Goal: Find specific page/section: Locate a particular part of the current website

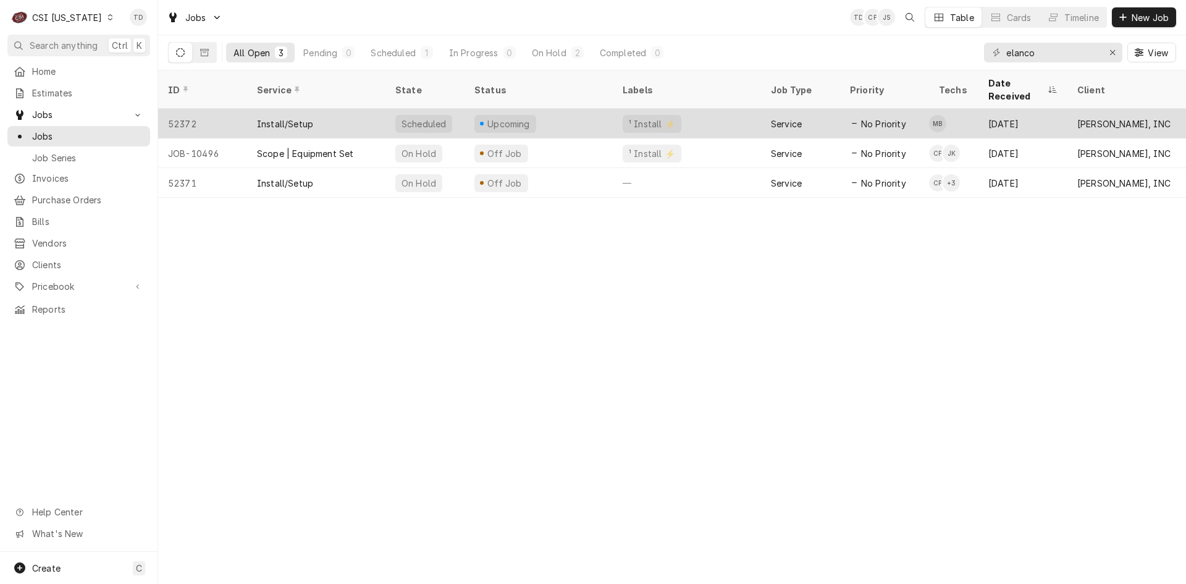
click at [287, 117] on div "Install/Setup" at bounding box center [285, 123] width 56 height 13
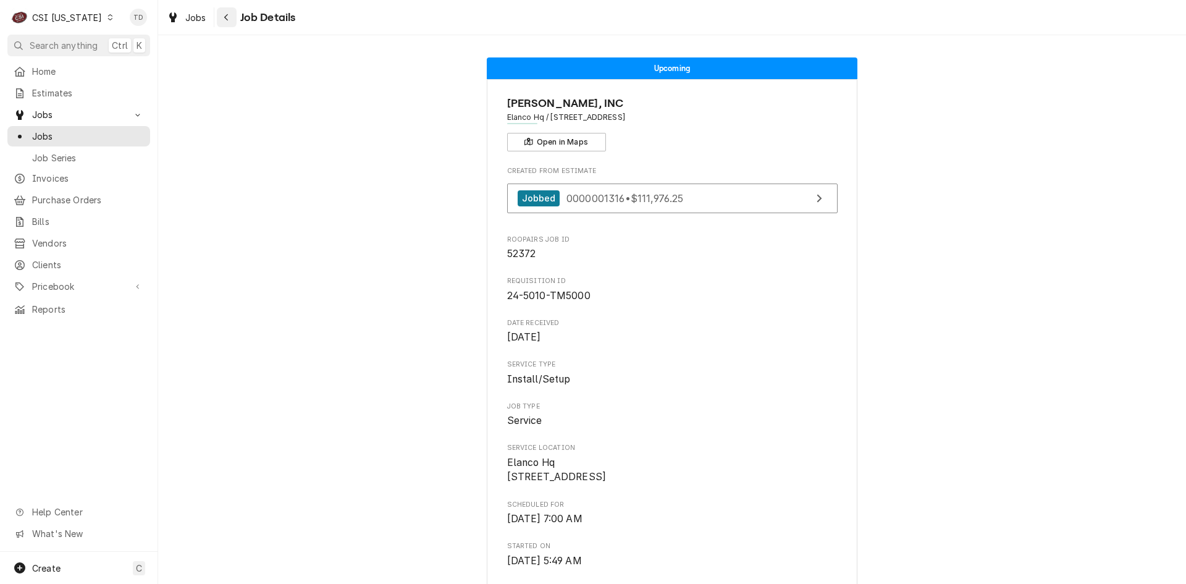
click at [225, 13] on icon "Navigate back" at bounding box center [227, 17] width 6 height 9
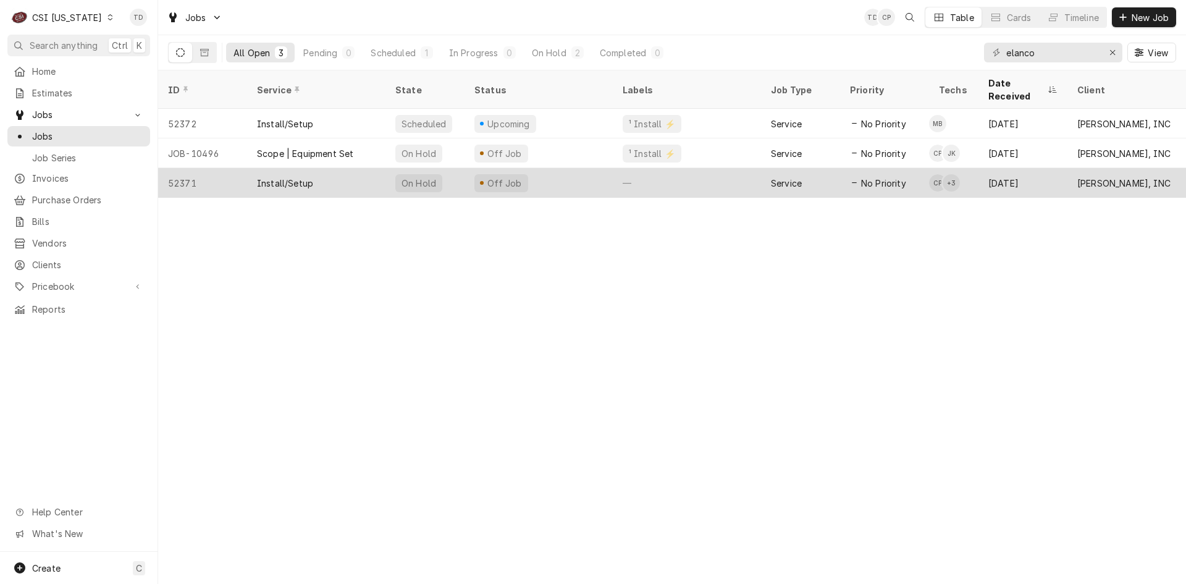
click at [353, 168] on div "Install/Setup" at bounding box center [316, 183] width 138 height 30
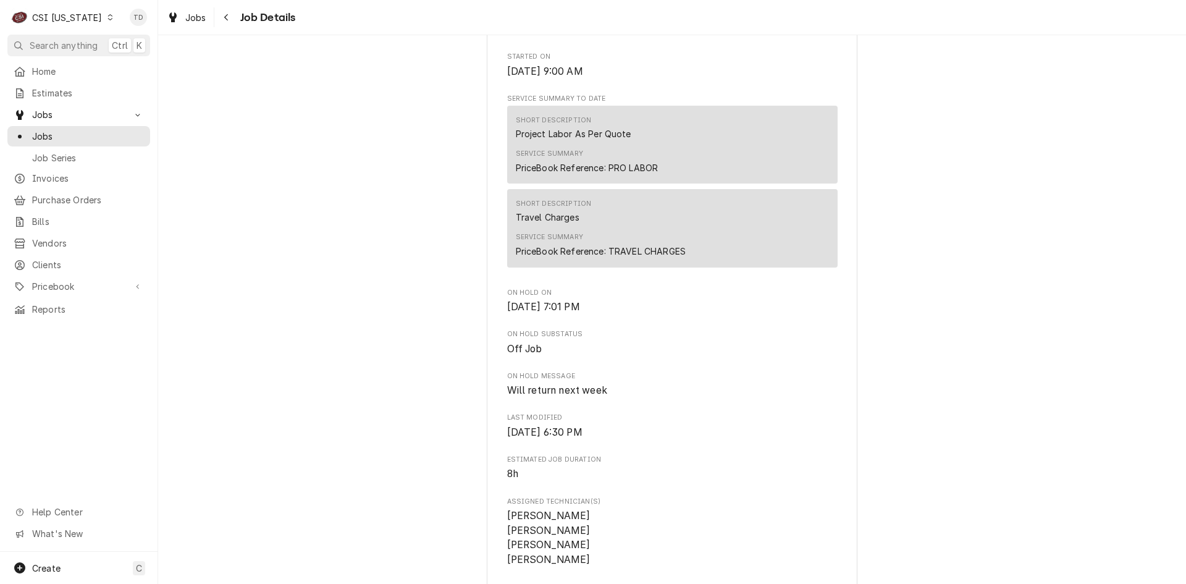
scroll to position [556, 0]
